Goal: Navigation & Orientation: Go to known website

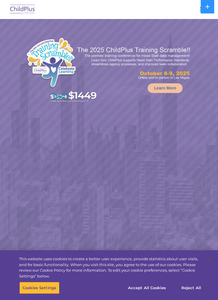
select select "MEDIUM"
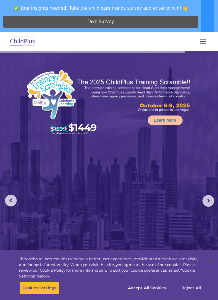
click at [205, 37] on button "button" at bounding box center [203, 41] width 12 height 9
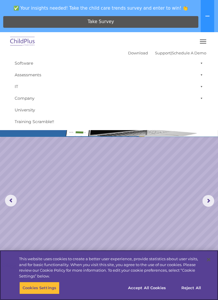
click at [157, 285] on button "Accept All Cookies" at bounding box center [147, 288] width 44 height 12
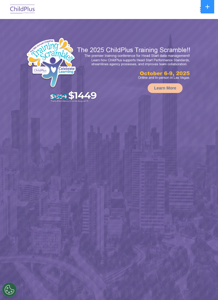
select select "MEDIUM"
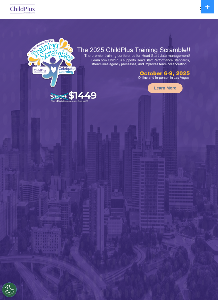
select select "MEDIUM"
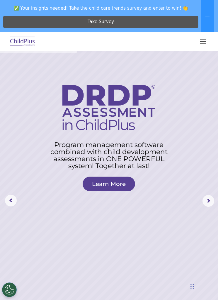
click at [199, 42] on button "button" at bounding box center [203, 41] width 12 height 9
